Goal: Task Accomplishment & Management: Use online tool/utility

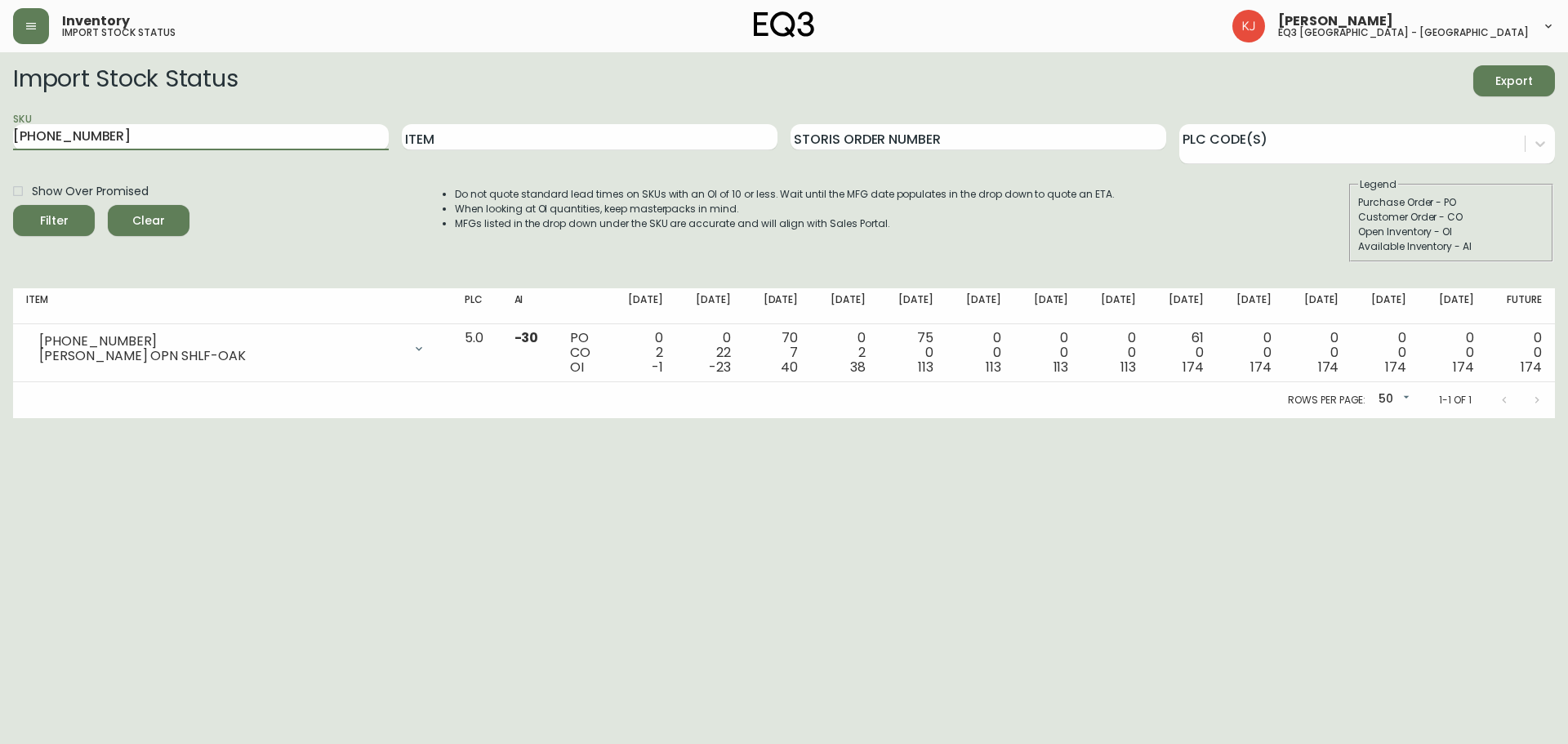
drag, startPoint x: 165, startPoint y: 129, endPoint x: 0, endPoint y: 174, distance: 171.0
click at [0, 174] on main "Import Stock Status Export SKU 7130-432-16 Item Storis Order Number PLC Code(s)…" at bounding box center [784, 235] width 1568 height 366
paste input "3190-1118-1"
type input "3190-1118-1"
click at [13, 205] on button "Filter" at bounding box center [54, 220] width 81 height 31
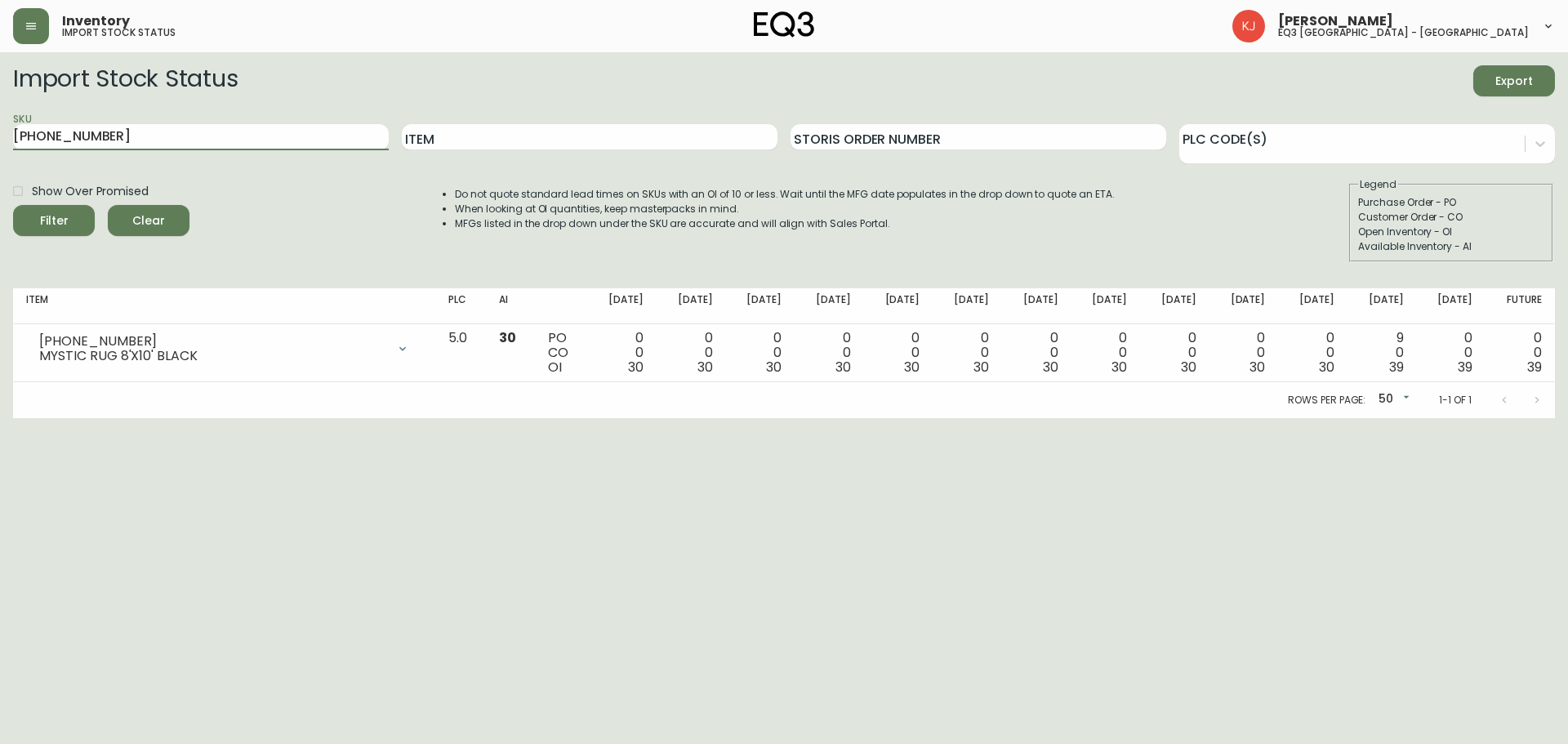
drag, startPoint x: 47, startPoint y: 136, endPoint x: 0, endPoint y: 148, distance: 48.5
click at [0, 148] on main "Import Stock Status Export SKU 3190-1118-1 Item Storis Order Number PLC Code(s)…" at bounding box center [784, 235] width 1568 height 366
paste input "3190-2275-1"
type input "3190-2275-1"
click at [13, 205] on button "Filter" at bounding box center [54, 220] width 81 height 31
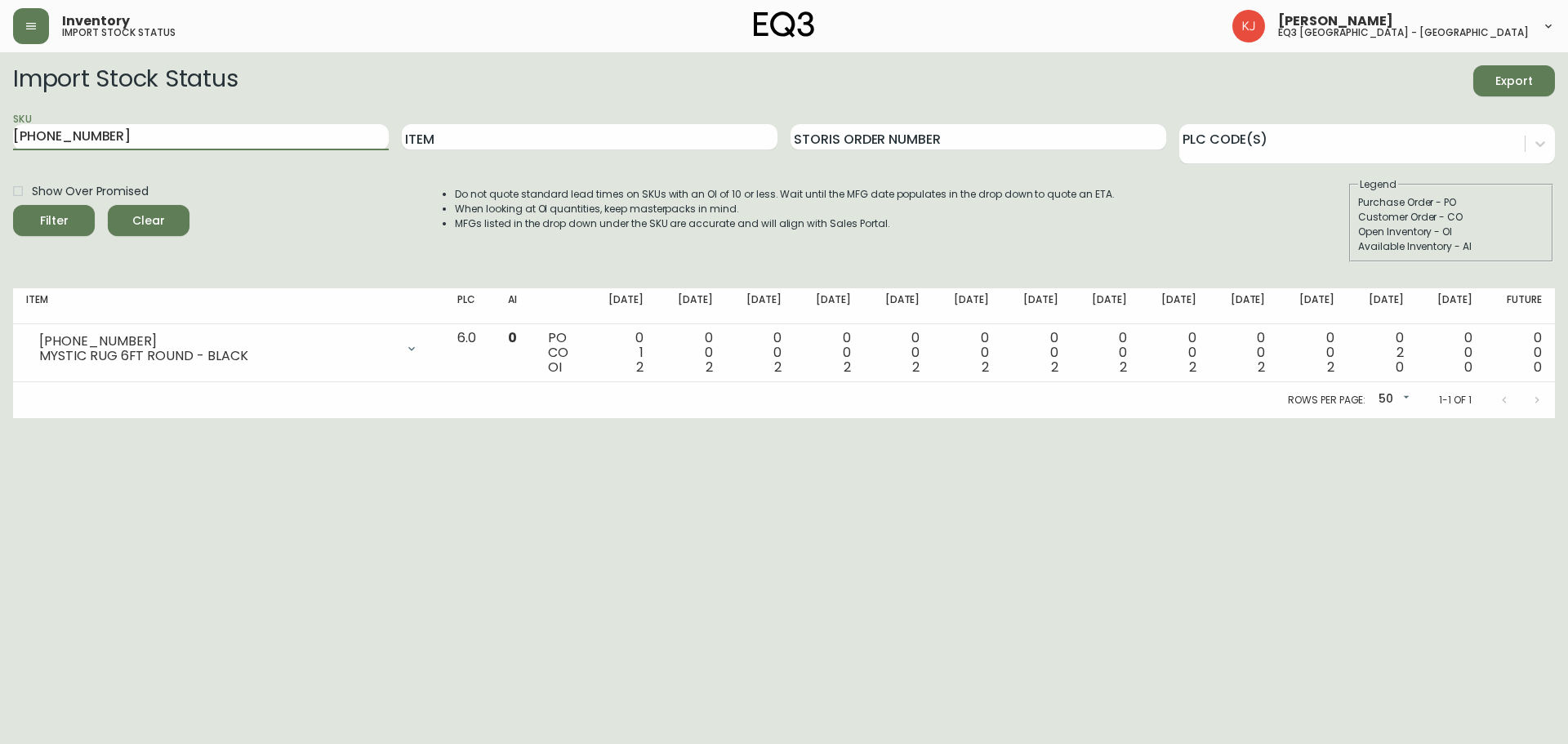
drag, startPoint x: 148, startPoint y: 141, endPoint x: 0, endPoint y: 150, distance: 148.3
click at [0, 150] on main "Import Stock Status Export SKU 3190-2275-1 Item Storis Order Number PLC Code(s)…" at bounding box center [784, 235] width 1568 height 366
paste input "3190-1118-1"
type input "3190-1118-1"
click at [13, 205] on button "Filter" at bounding box center [54, 220] width 81 height 31
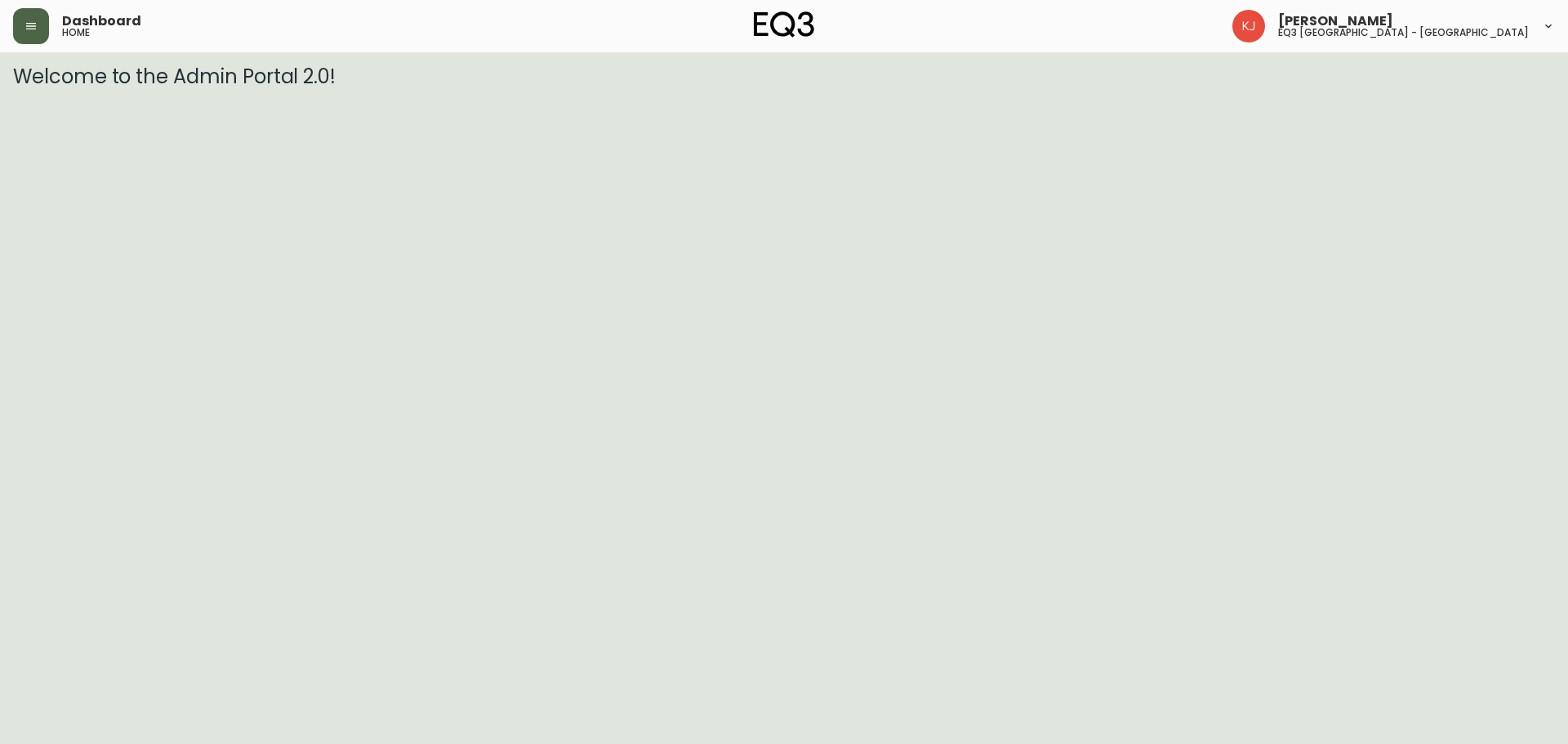
click at [27, 29] on icon "button" at bounding box center [30, 26] width 10 height 7
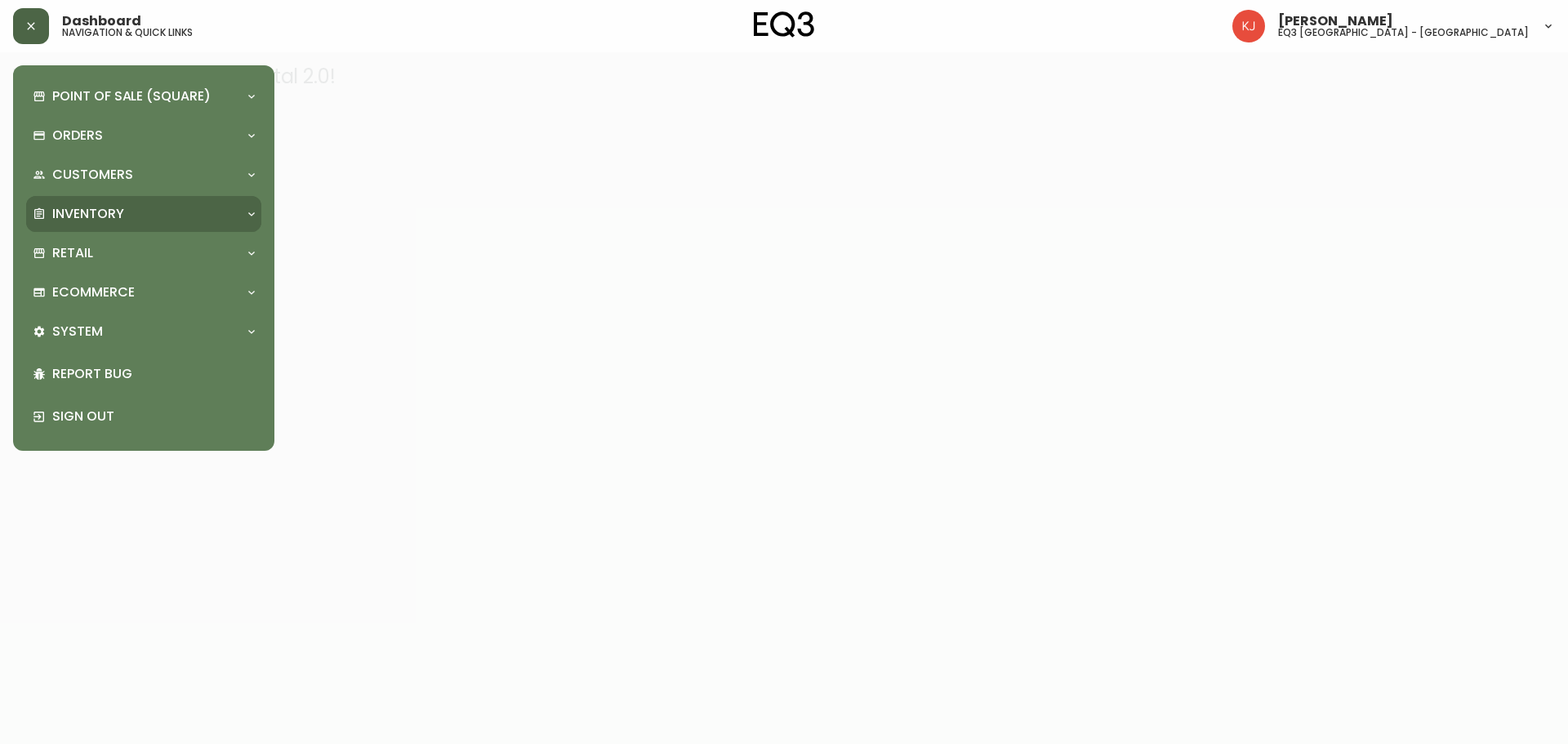
click at [94, 210] on p "Inventory" at bounding box center [88, 213] width 72 height 18
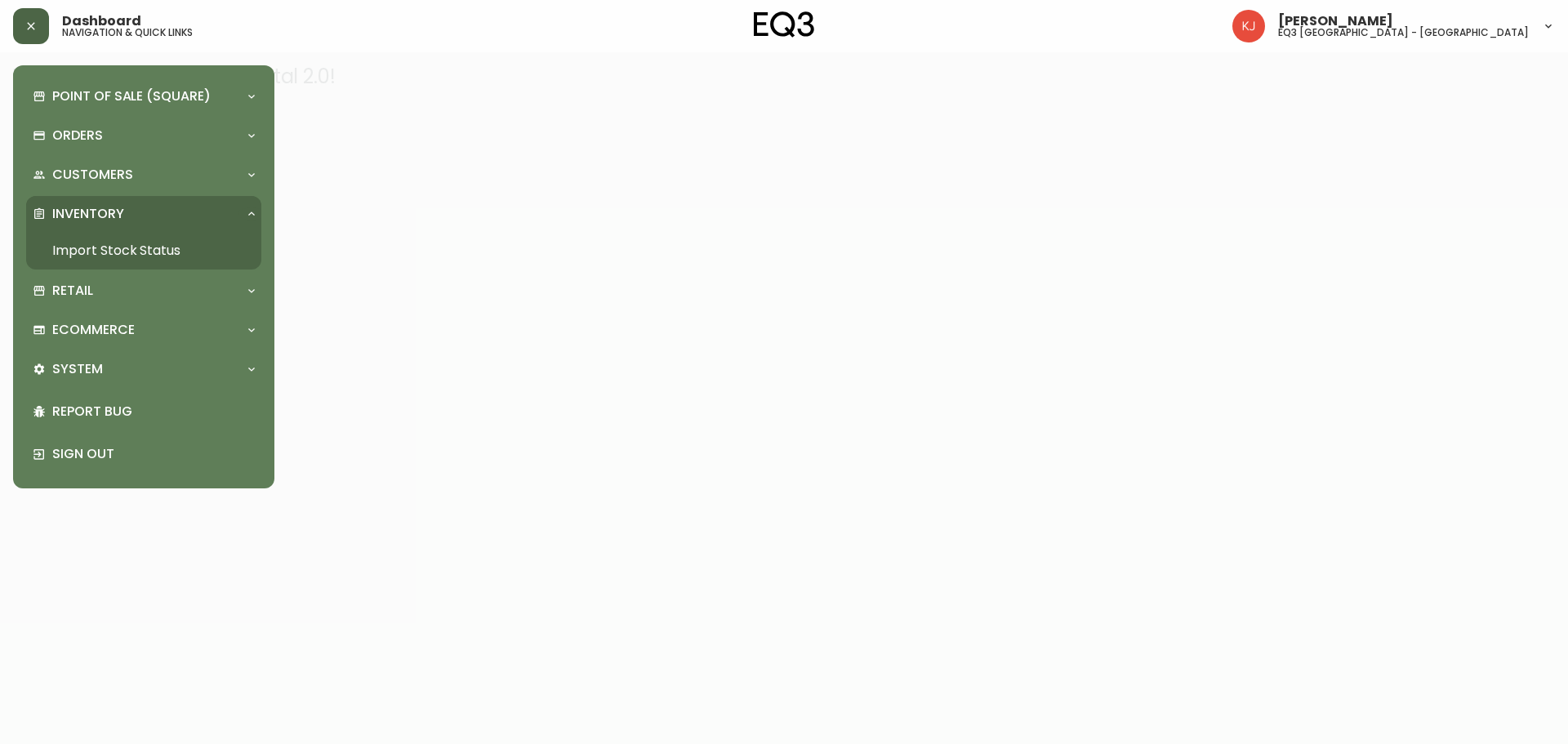
click at [107, 214] on p "Inventory" at bounding box center [88, 213] width 72 height 18
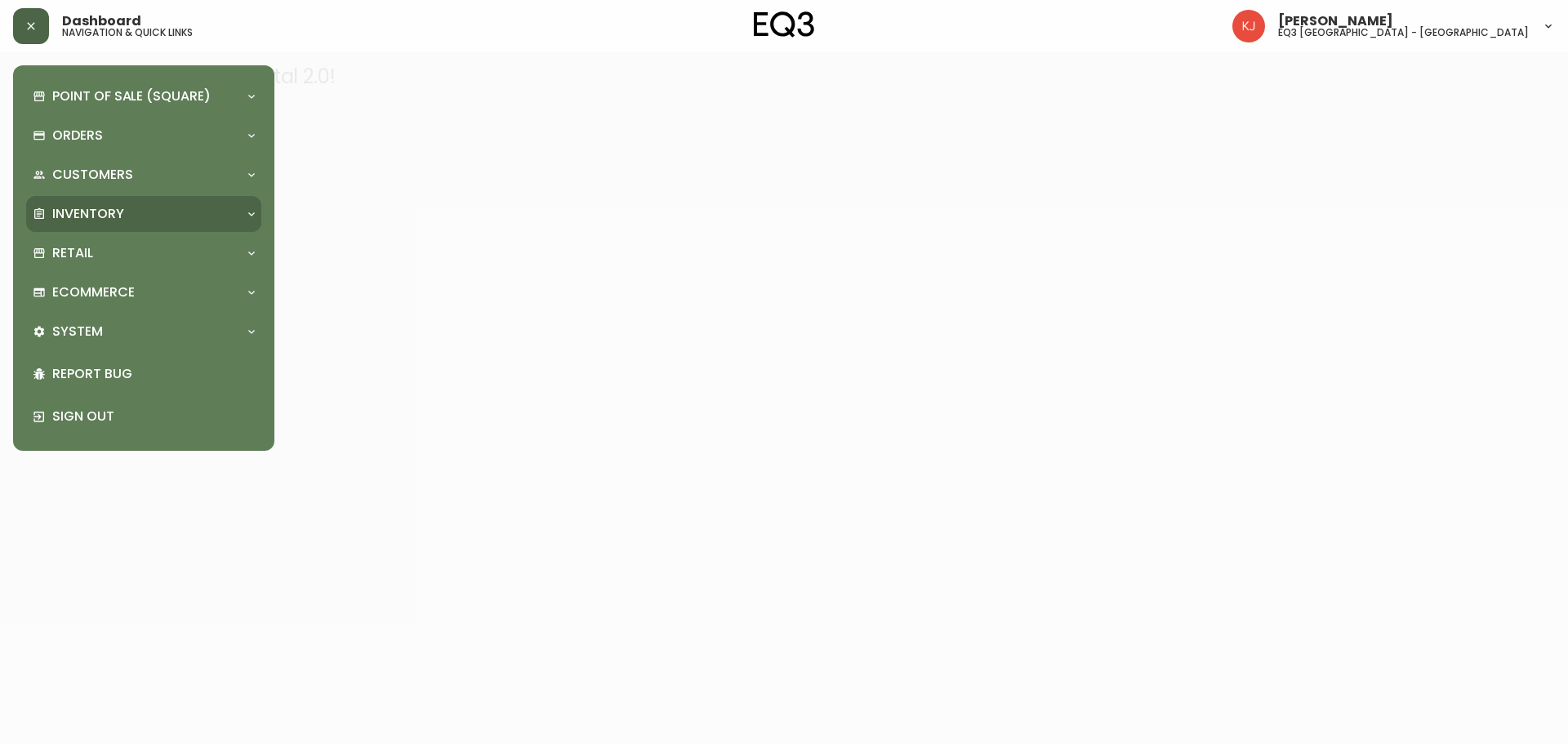
click at [107, 214] on p "Inventory" at bounding box center [88, 213] width 72 height 18
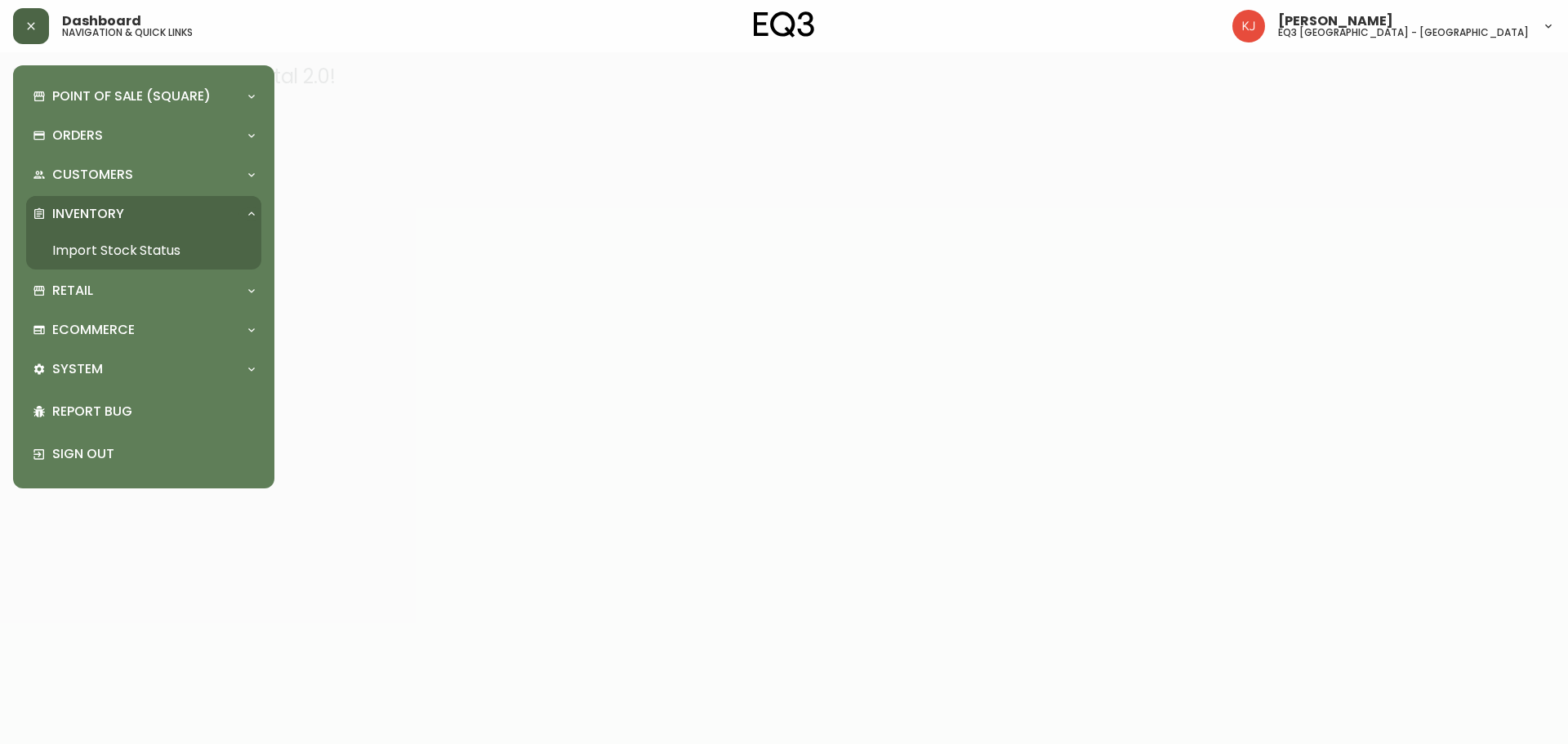
click at [100, 233] on link "Import Stock Status" at bounding box center [143, 251] width 235 height 37
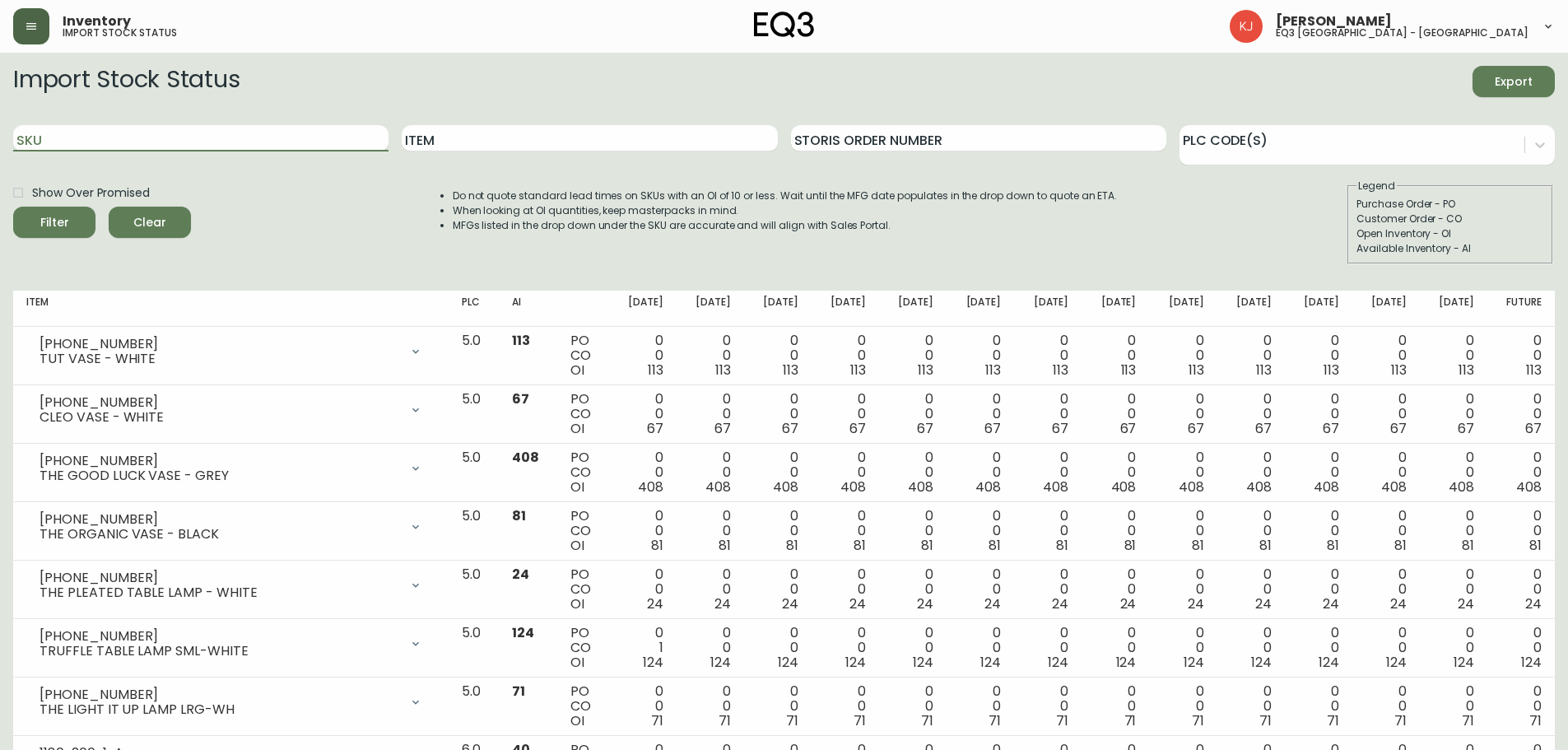
drag, startPoint x: 230, startPoint y: 142, endPoint x: 220, endPoint y: 185, distance: 44.1
click at [225, 142] on input "SKU" at bounding box center [201, 138] width 376 height 26
paste input "3350-2507-11L"
type input "3350-2507-11L"
click at [220, 129] on input "3350-2507-11L" at bounding box center [201, 138] width 376 height 26
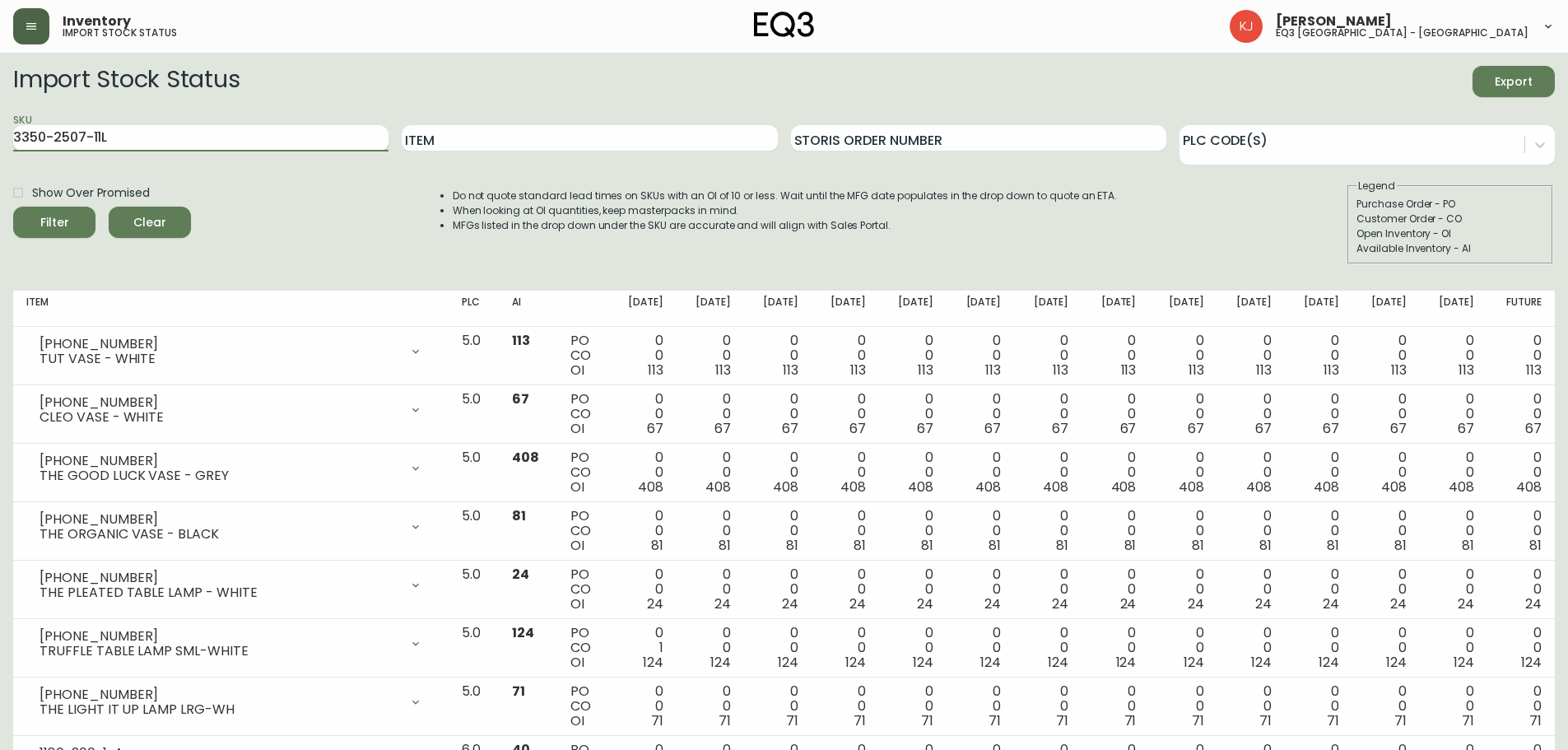
click at [13, 206] on button "Filter" at bounding box center [54, 222] width 82 height 31
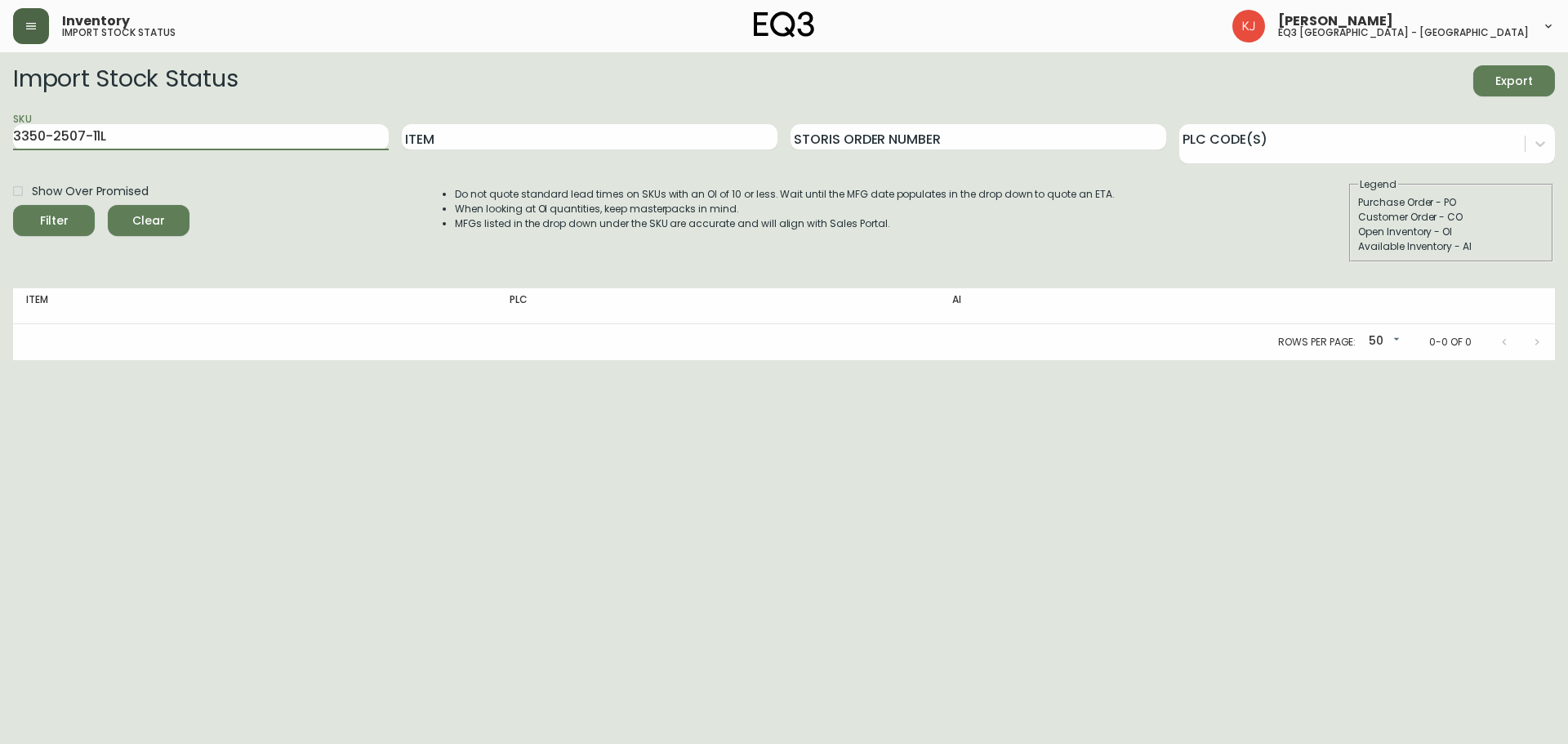
drag, startPoint x: 256, startPoint y: 136, endPoint x: 0, endPoint y: 164, distance: 257.5
click at [0, 164] on main "Import Stock Status Export SKU 3350-2507-11L Item Storis Order Number PLC Code(…" at bounding box center [784, 206] width 1568 height 308
paste input "[PHONE_NUMBER]"
type input "[PHONE_NUMBER]"
click at [13, 205] on button "Filter" at bounding box center [54, 220] width 81 height 31
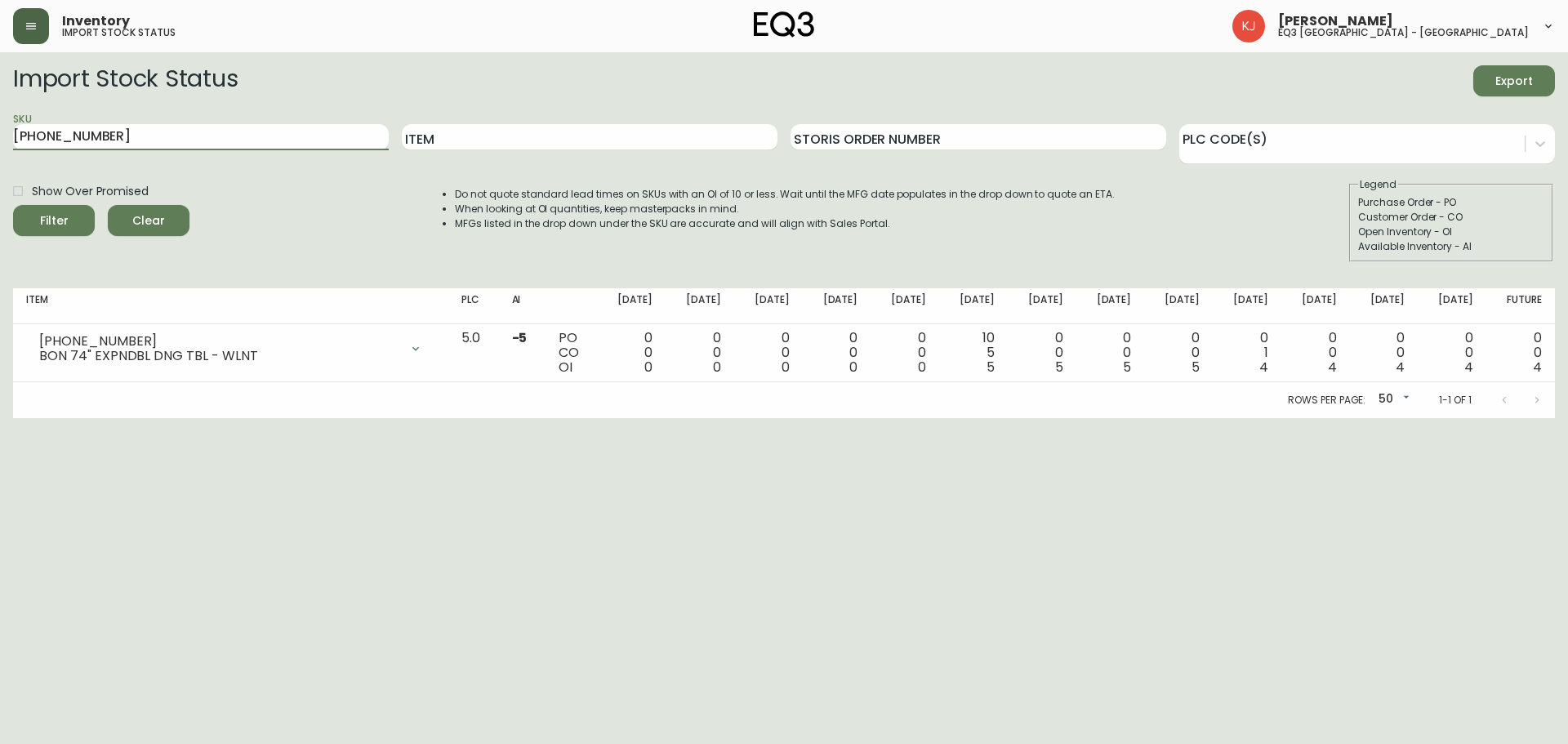
drag, startPoint x: 292, startPoint y: 134, endPoint x: 0, endPoint y: 130, distance: 292.0
click at [0, 133] on main "Import Stock Status Export SKU [PHONE_NUMBER] Item Storis Order Number PLC Code…" at bounding box center [784, 235] width 1568 height 366
paste input "3350-2507-28VL"
type input "3350-2507-28VL"
click at [13, 205] on button "Filter" at bounding box center [54, 220] width 81 height 31
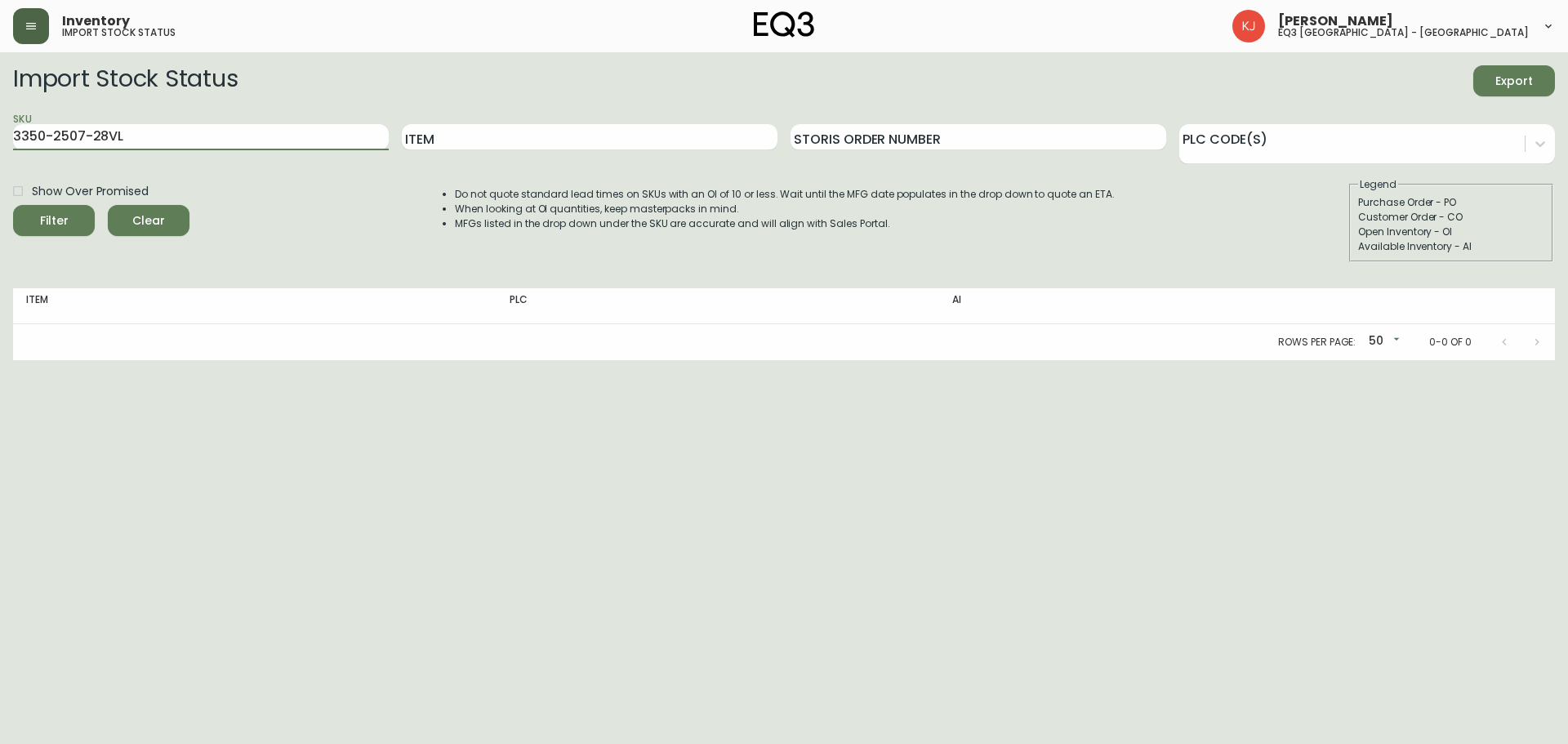
drag, startPoint x: 244, startPoint y: 133, endPoint x: 0, endPoint y: 106, distance: 245.5
click at [0, 106] on main "Import Stock Status Export SKU 3350-2507-28VL Item Storis Order Number PLC Code…" at bounding box center [784, 206] width 1568 height 308
paste input "[PHONE_NUMBER]"
type input "[PHONE_NUMBER]"
click at [157, 139] on input "[PHONE_NUMBER]" at bounding box center [200, 137] width 375 height 26
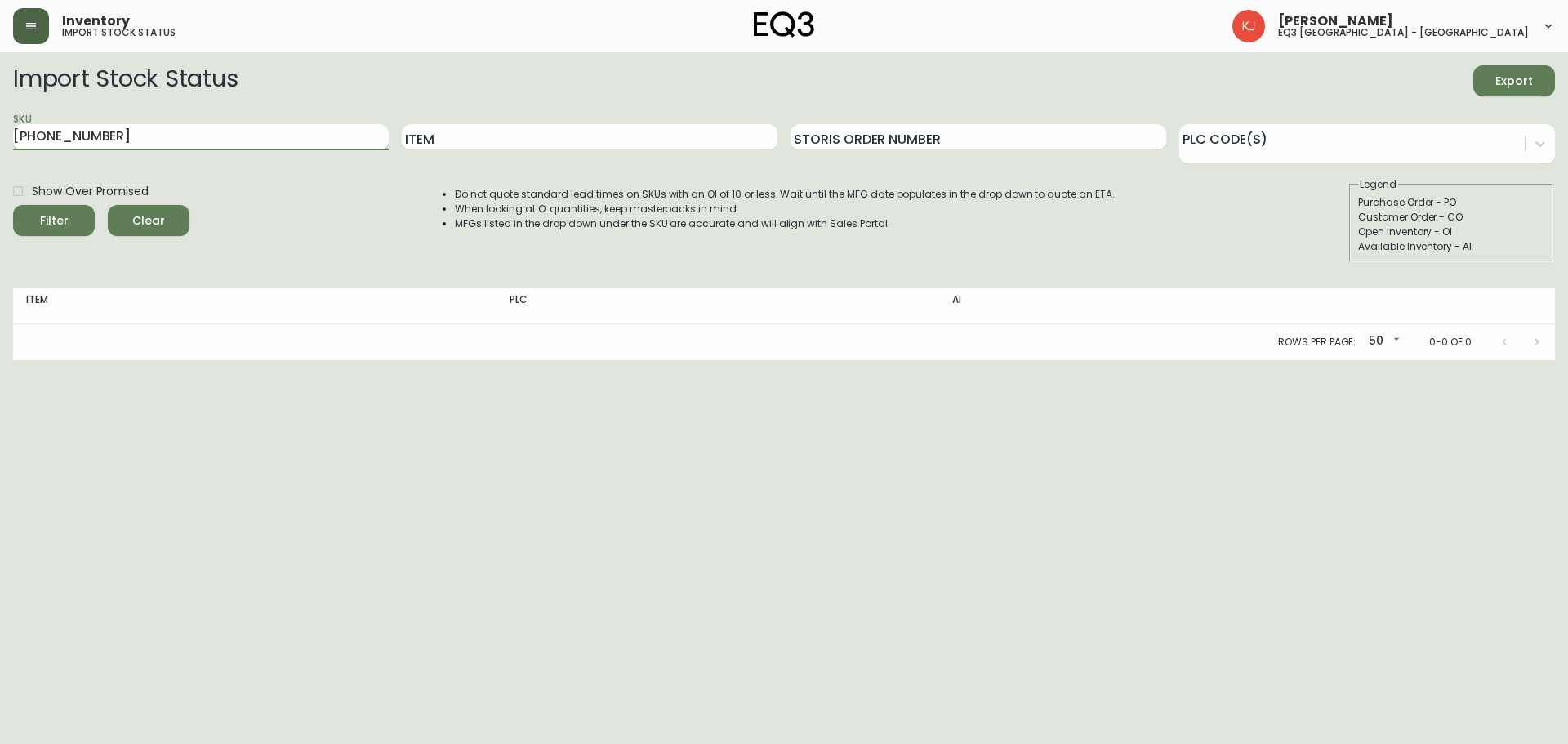
click at [13, 205] on button "Filter" at bounding box center [54, 220] width 81 height 31
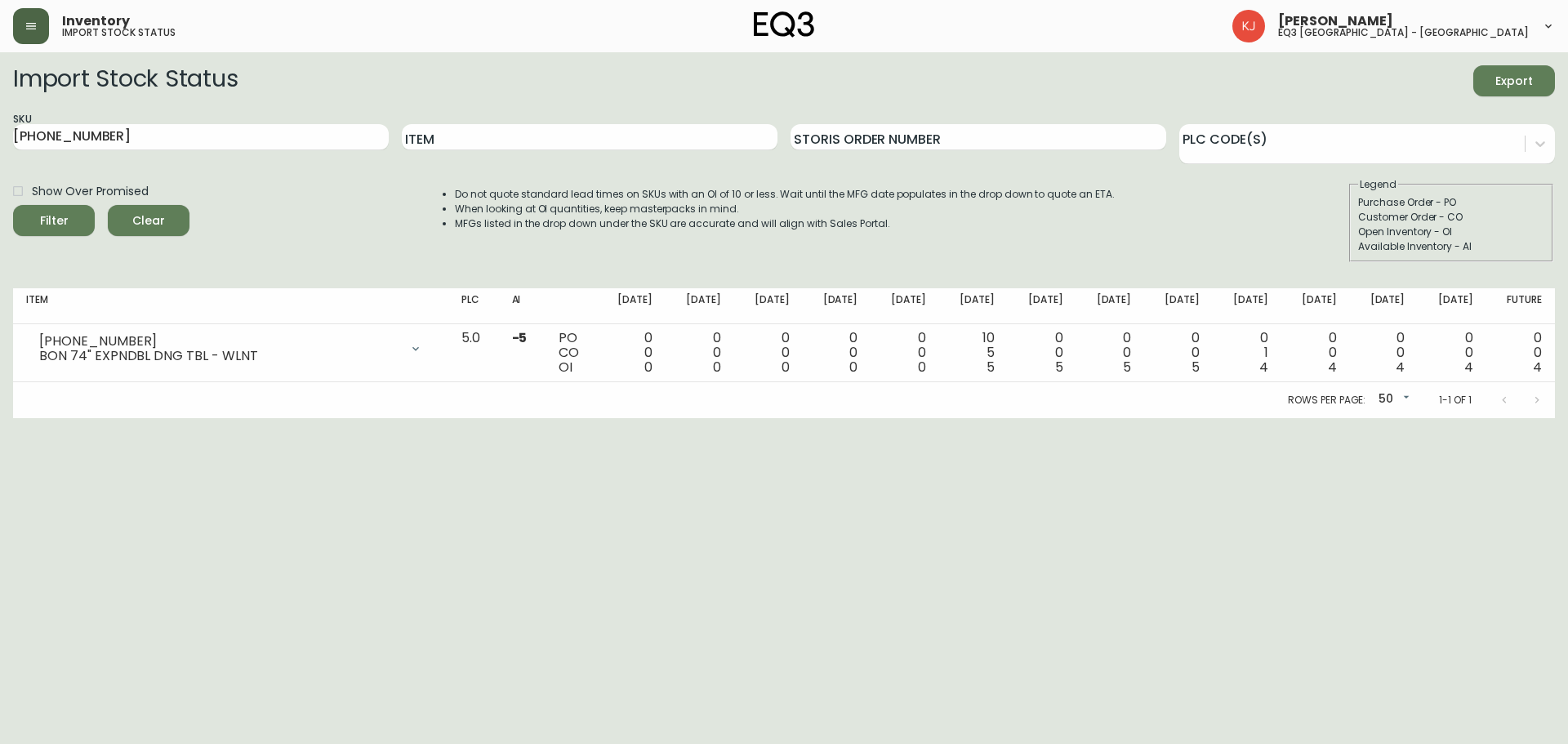
click at [286, 418] on html "Inventory import stock status [PERSON_NAME] eq3 [GEOGRAPHIC_DATA] - [GEOGRAPHIC…" at bounding box center [784, 209] width 1568 height 418
